Goal: Check status: Check status

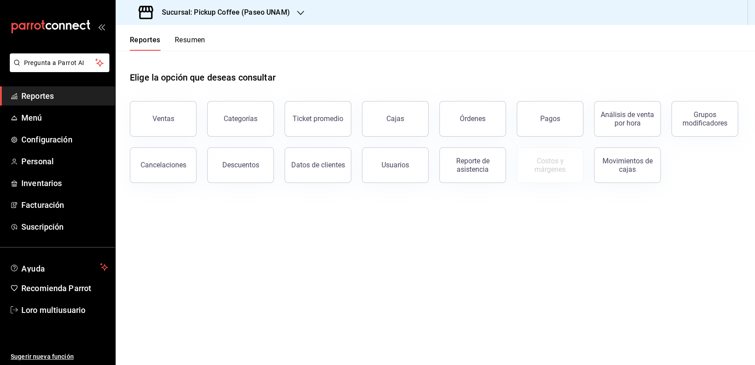
click at [225, 11] on h3 "Sucursal: Pickup Coffee (Paseo UNAM)" at bounding box center [222, 12] width 135 height 11
click at [187, 32] on div "Reportes Resumen" at bounding box center [161, 38] width 90 height 26
click at [189, 40] on button "Resumen" at bounding box center [190, 43] width 31 height 15
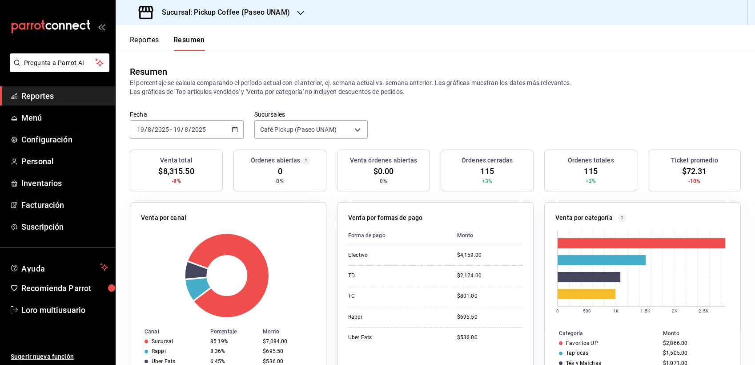
click at [188, 131] on input "8" at bounding box center [186, 129] width 4 height 7
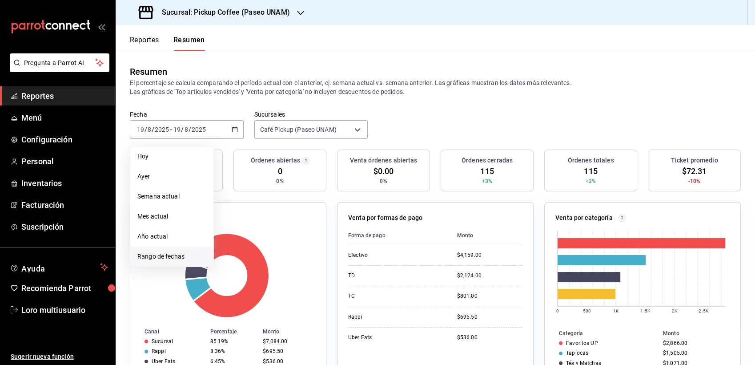
click at [179, 253] on span "Rango de fechas" at bounding box center [171, 256] width 69 height 9
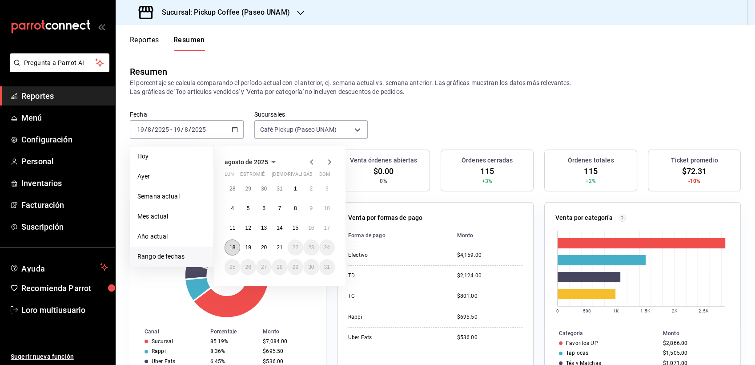
click at [230, 250] on button "18" at bounding box center [233, 247] width 16 height 16
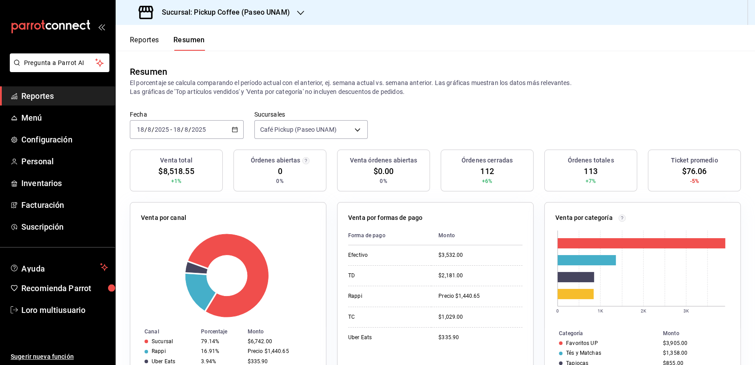
click at [203, 136] on div "2025-08-18 18 / 8 / 2025 - 2025-08-18 18 / 8 / 2025" at bounding box center [187, 129] width 114 height 19
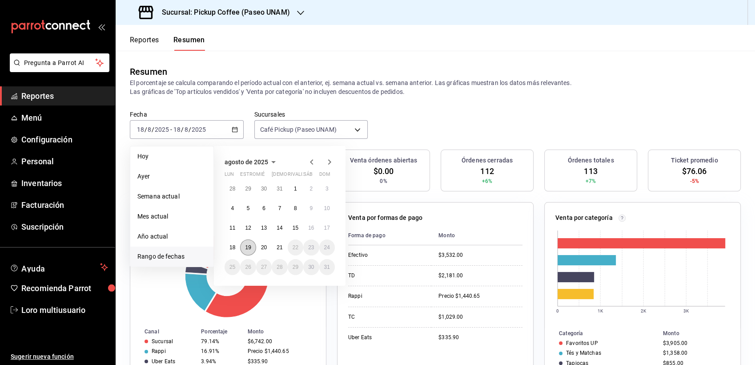
click at [244, 243] on button "19" at bounding box center [248, 247] width 16 height 16
